Goal: Information Seeking & Learning: Learn about a topic

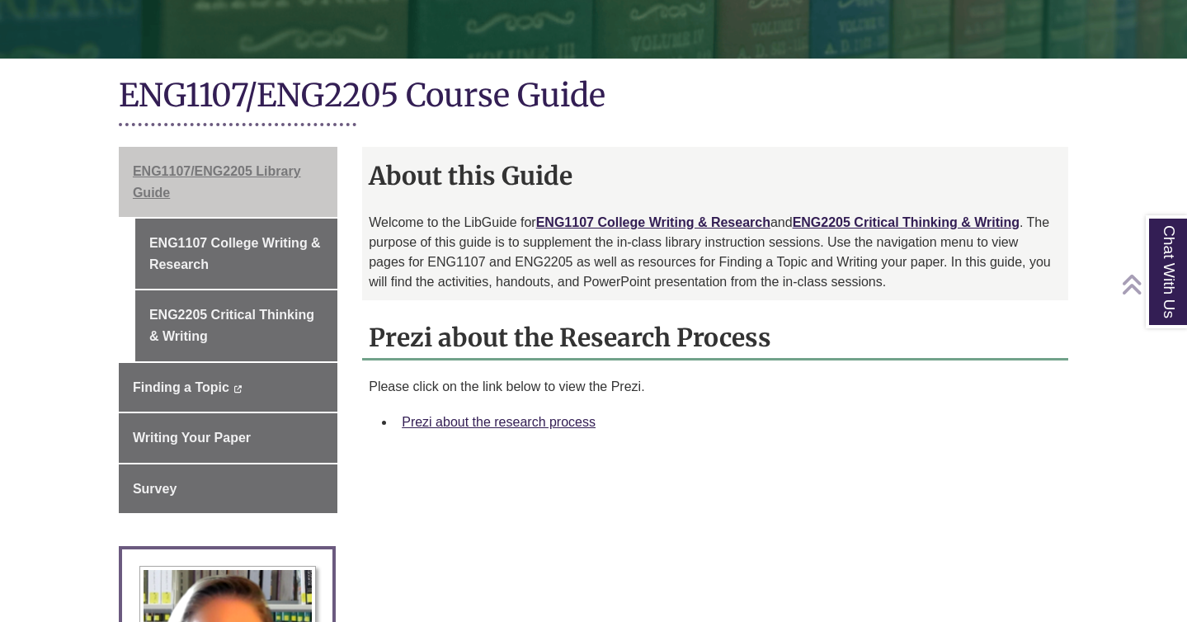
scroll to position [351, 0]
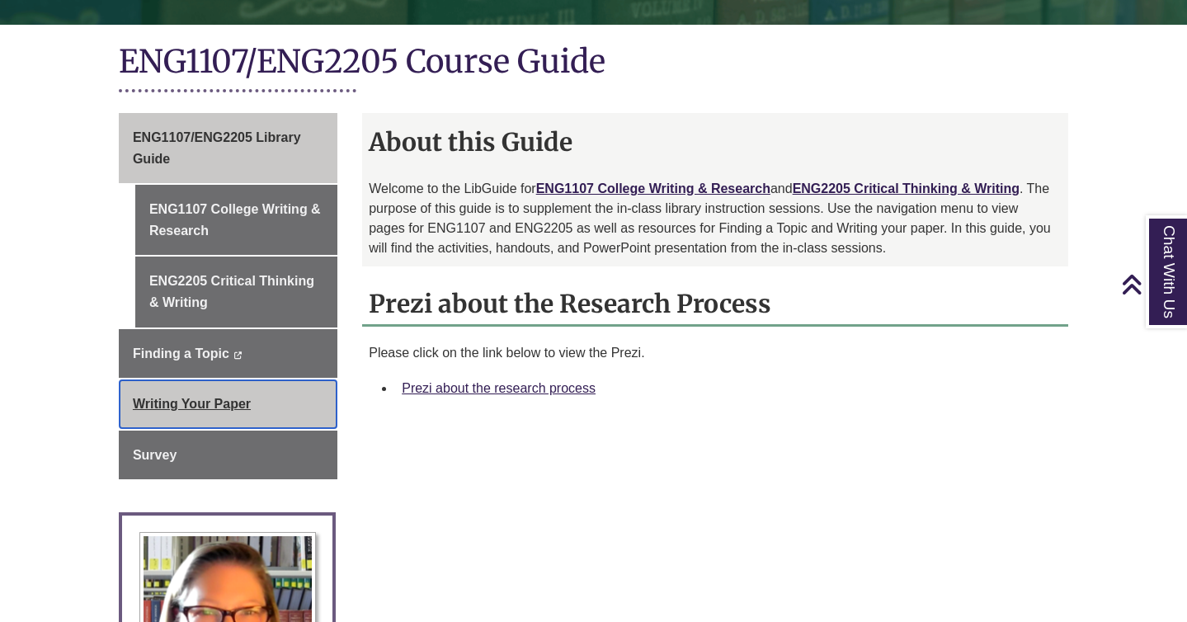
click at [264, 408] on link "Writing Your Paper This link opens in a new window This link opens in a new win…" at bounding box center [228, 403] width 219 height 49
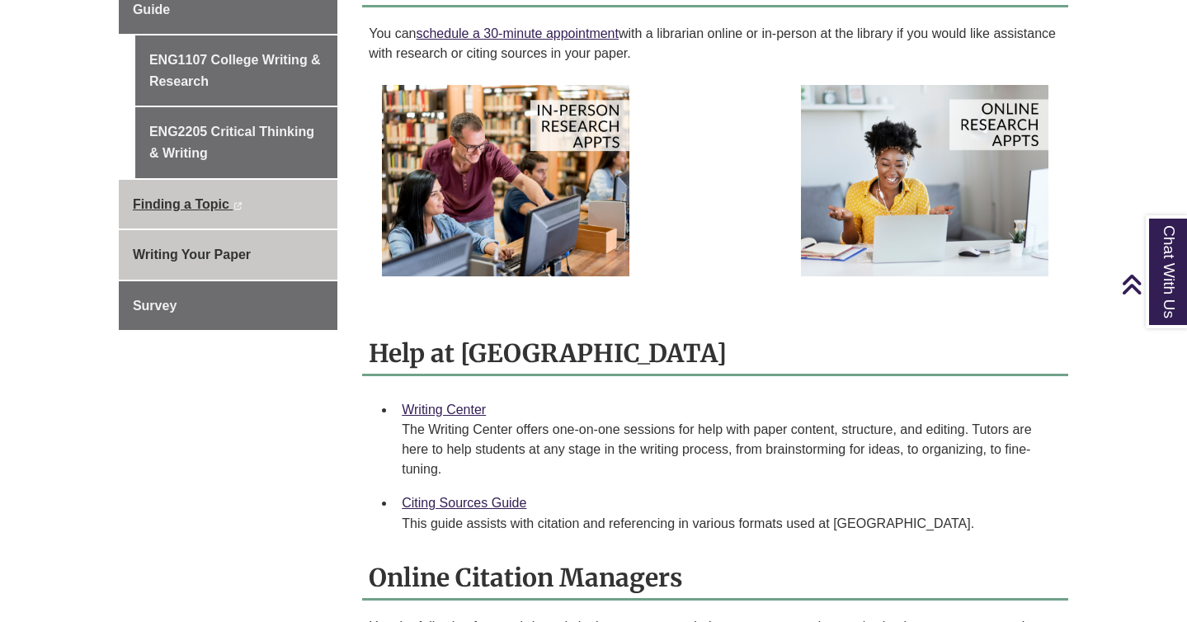
scroll to position [438, 0]
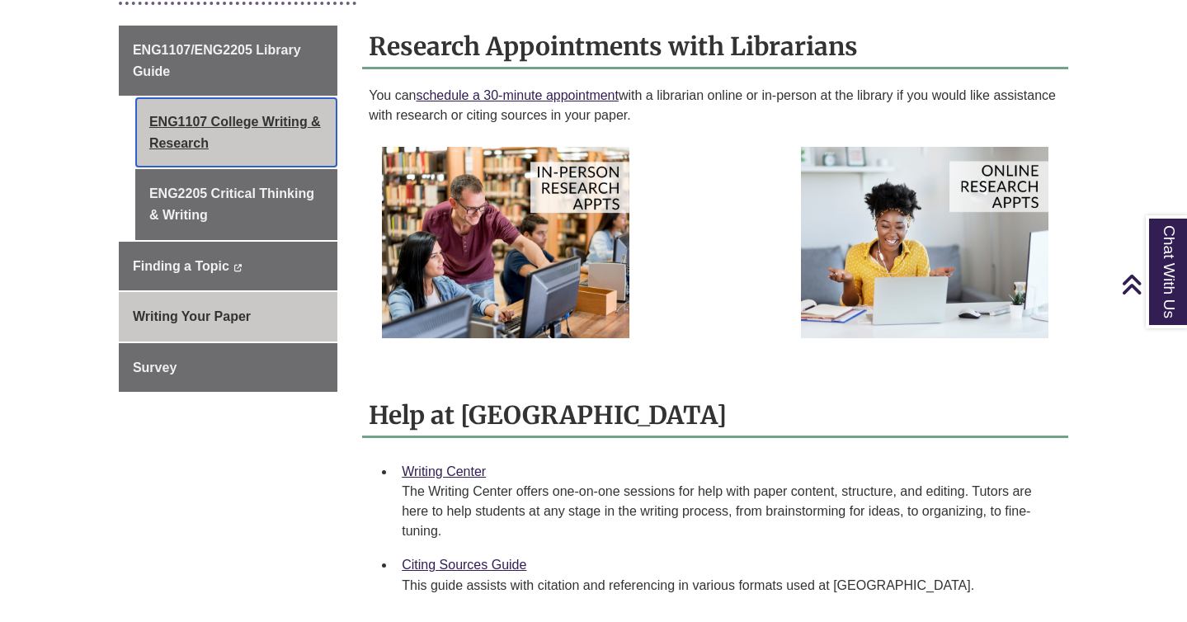
click at [290, 135] on link "ENG1107 College Writing & Research" at bounding box center [236, 132] width 202 height 70
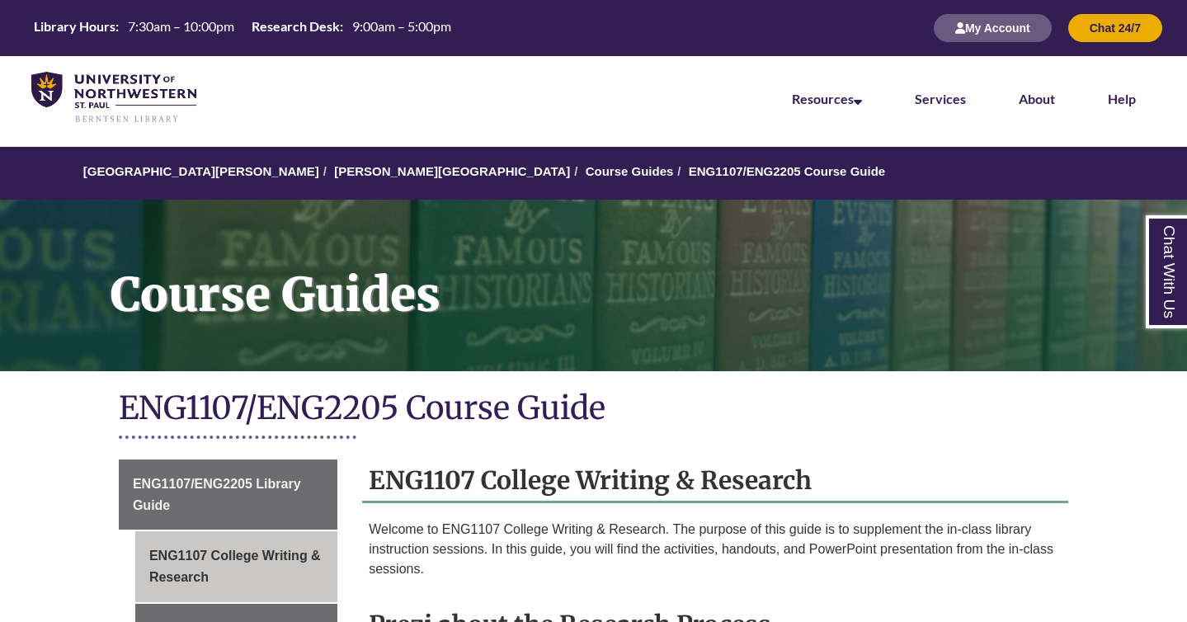
scroll to position [100, 0]
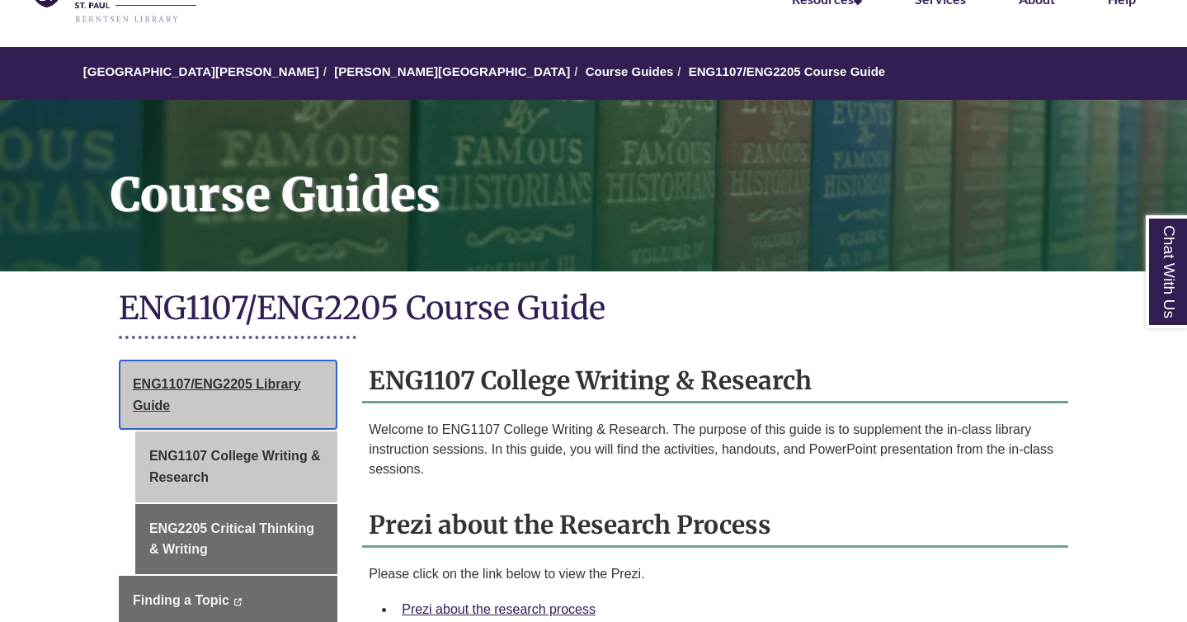
click at [267, 384] on span "ENG1107/ENG2205 Library Guide" at bounding box center [217, 394] width 168 height 35
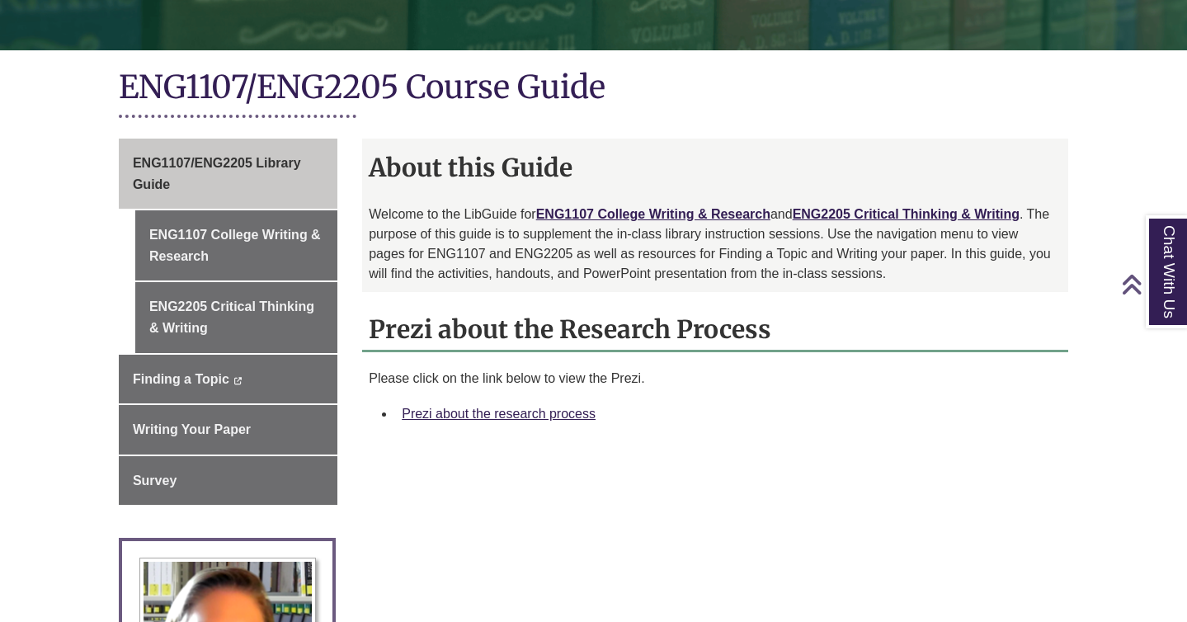
scroll to position [370, 0]
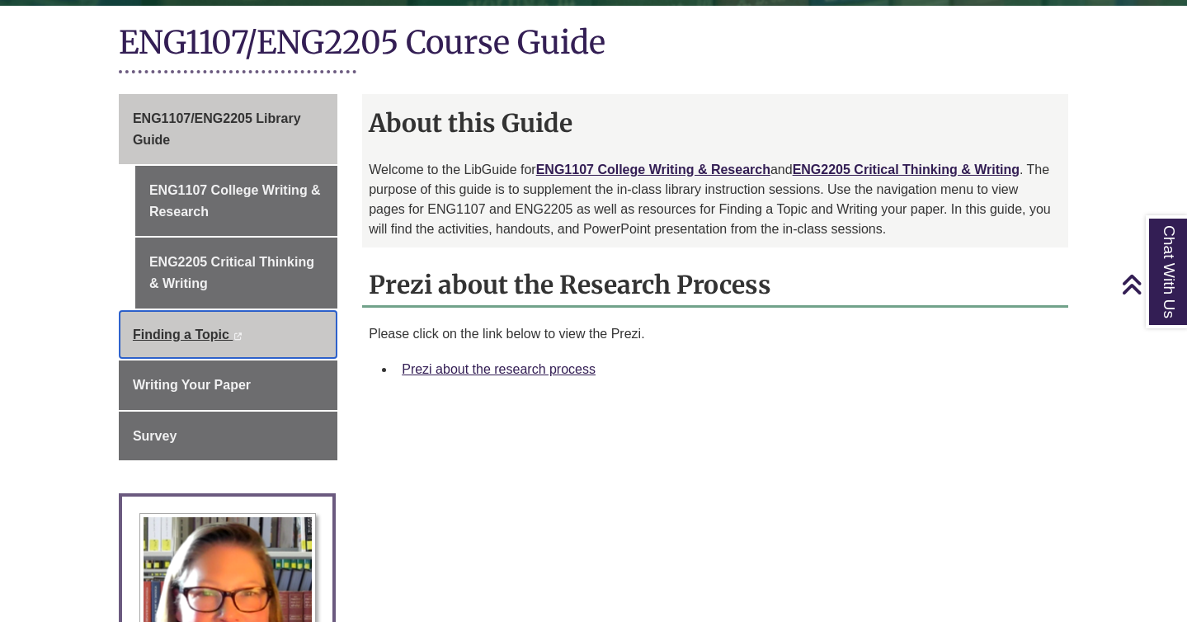
click at [212, 327] on span "Finding a Topic" at bounding box center [181, 334] width 97 height 14
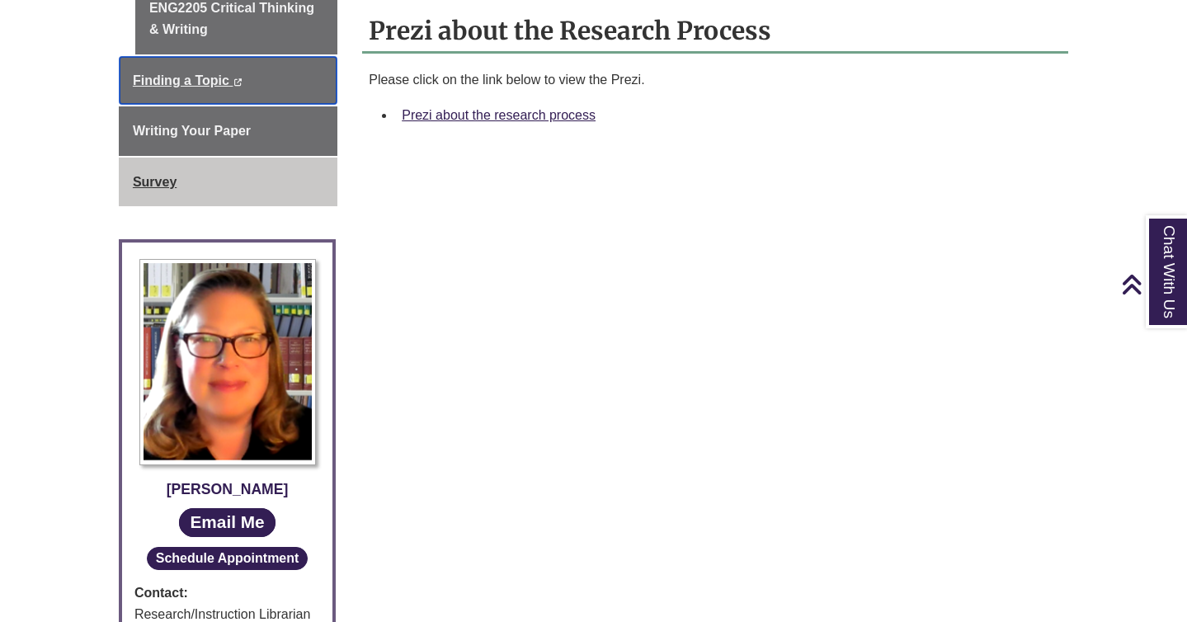
scroll to position [519, 0]
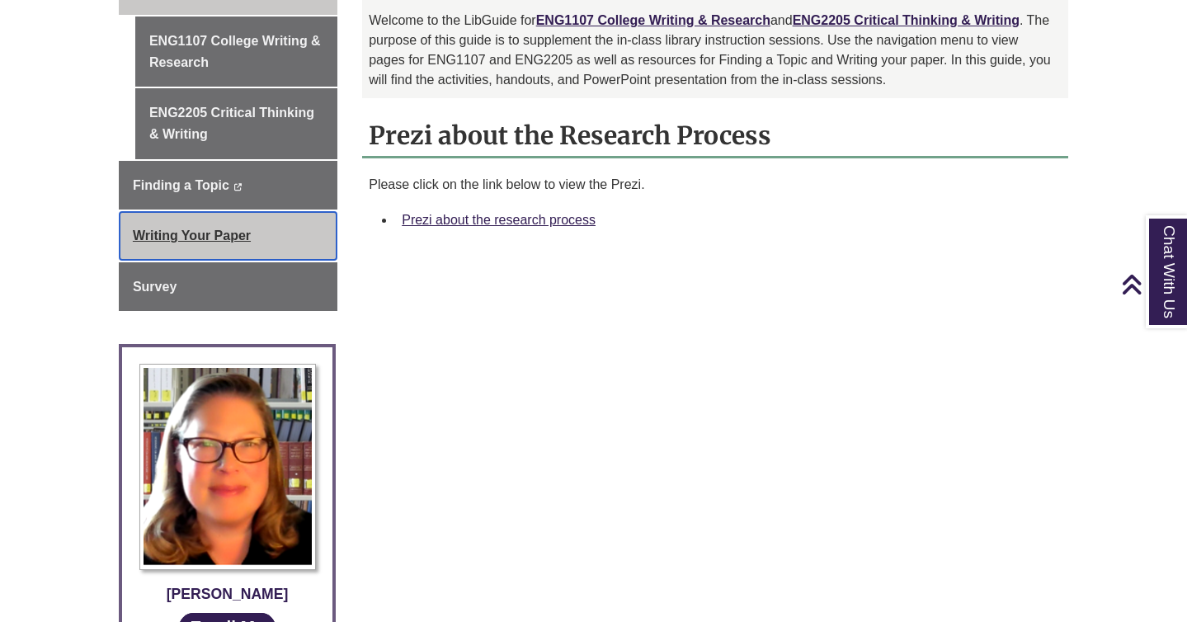
click at [301, 234] on link "Writing Your Paper This link opens in a new window This link opens in a new win…" at bounding box center [228, 235] width 219 height 49
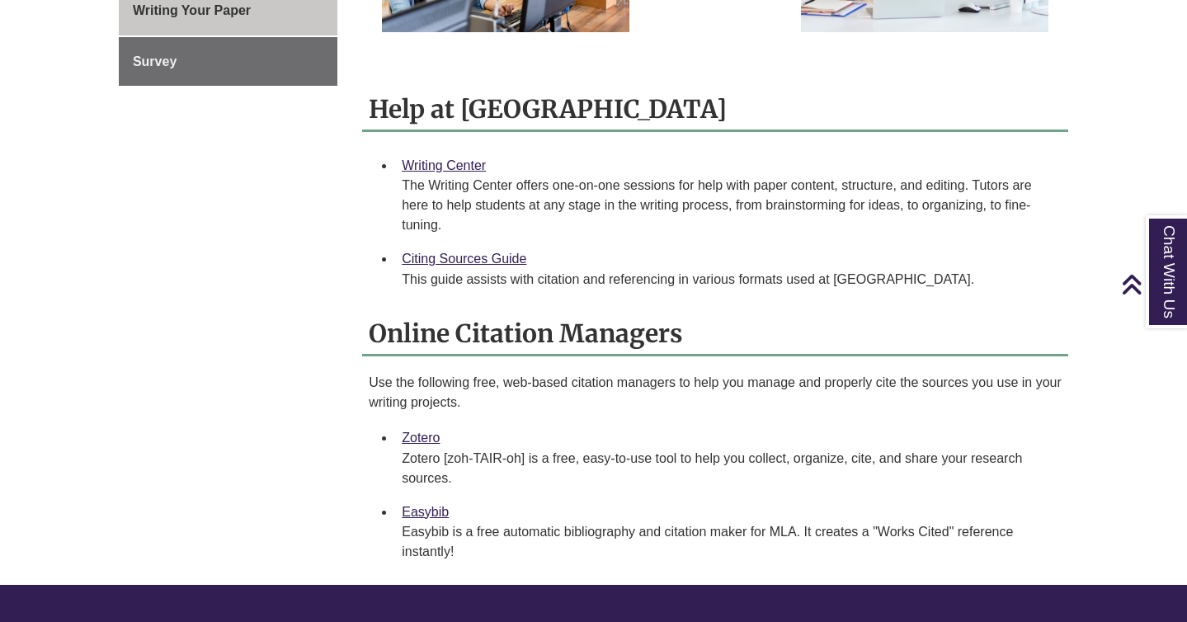
scroll to position [748, 0]
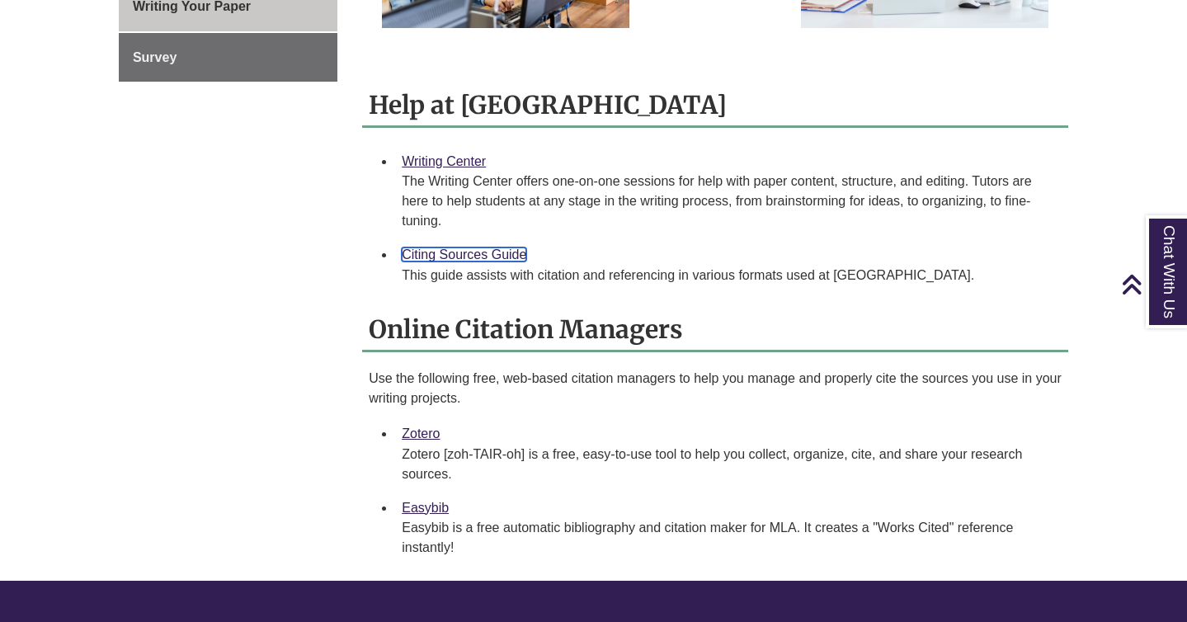
click at [445, 252] on link "Citing Sources Guide" at bounding box center [464, 254] width 125 height 14
